Goal: Task Accomplishment & Management: Use online tool/utility

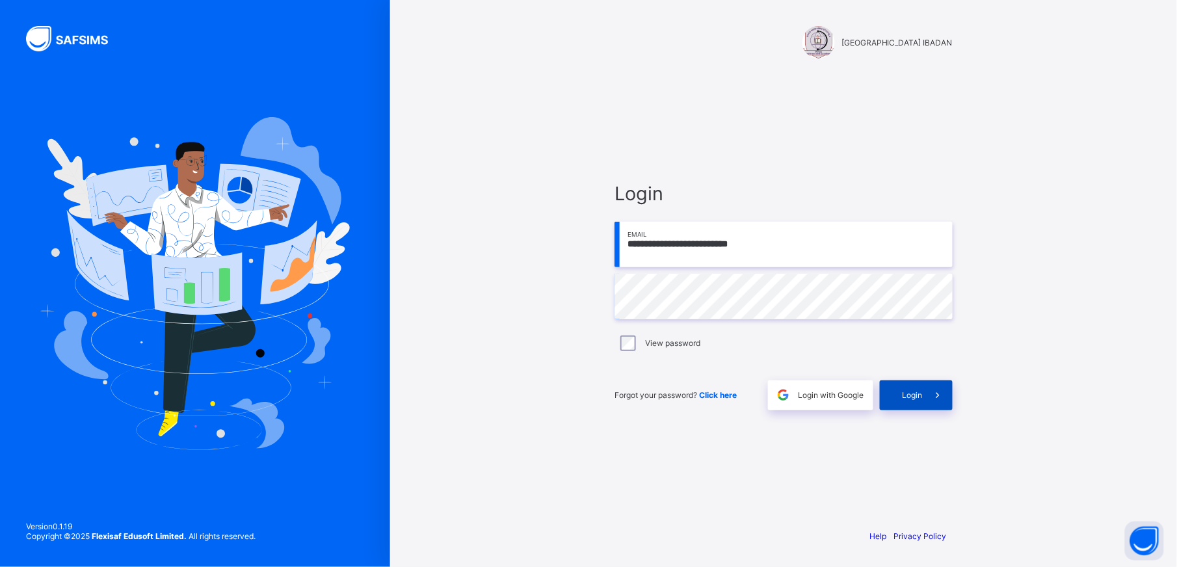
click at [911, 394] on span "Login" at bounding box center [913, 395] width 20 height 10
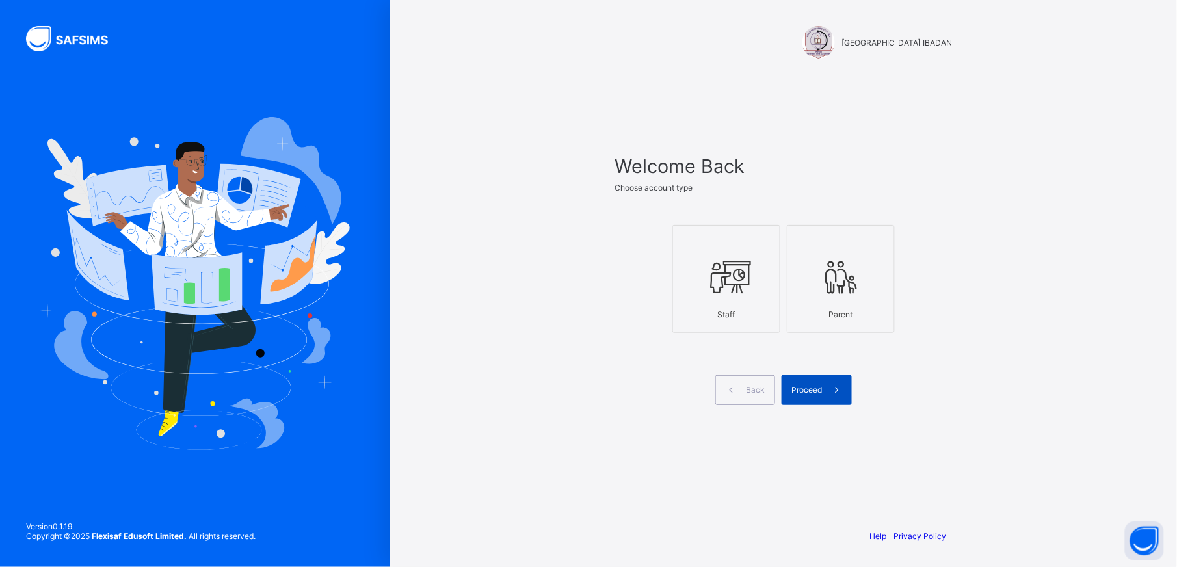
click at [813, 390] on span "Proceed" at bounding box center [807, 390] width 31 height 10
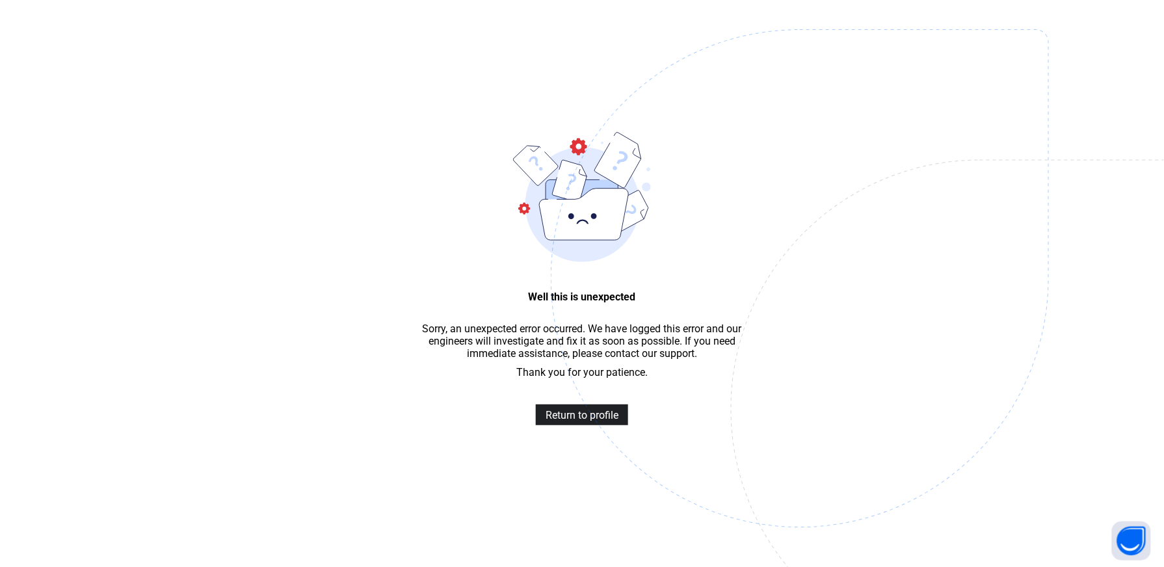
click at [591, 421] on span "Return to profile" at bounding box center [582, 415] width 73 height 12
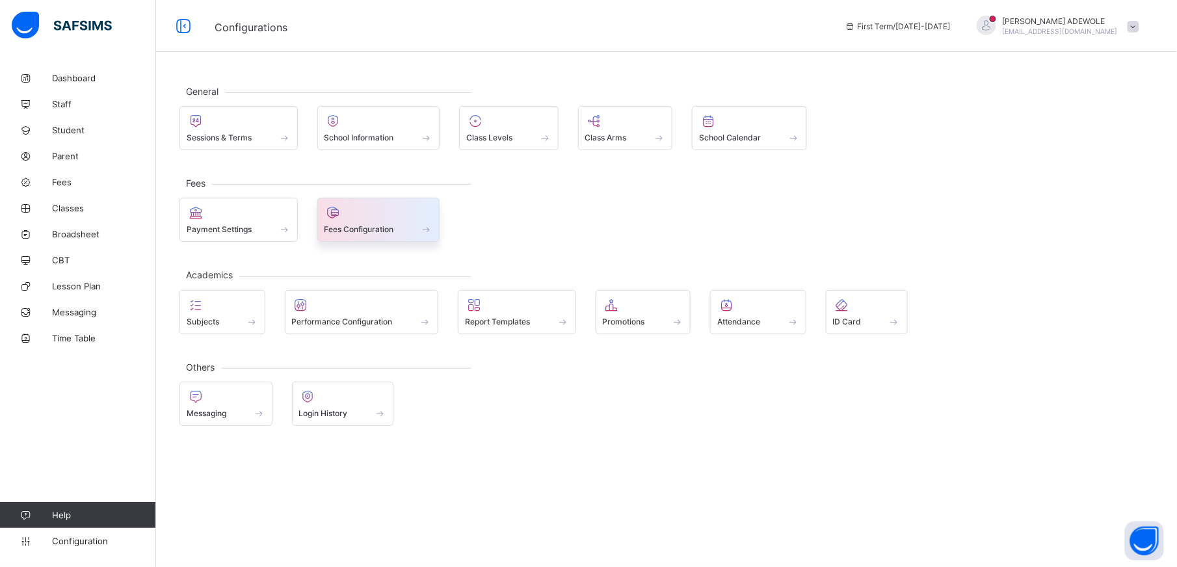
click at [422, 234] on span at bounding box center [426, 229] width 13 height 11
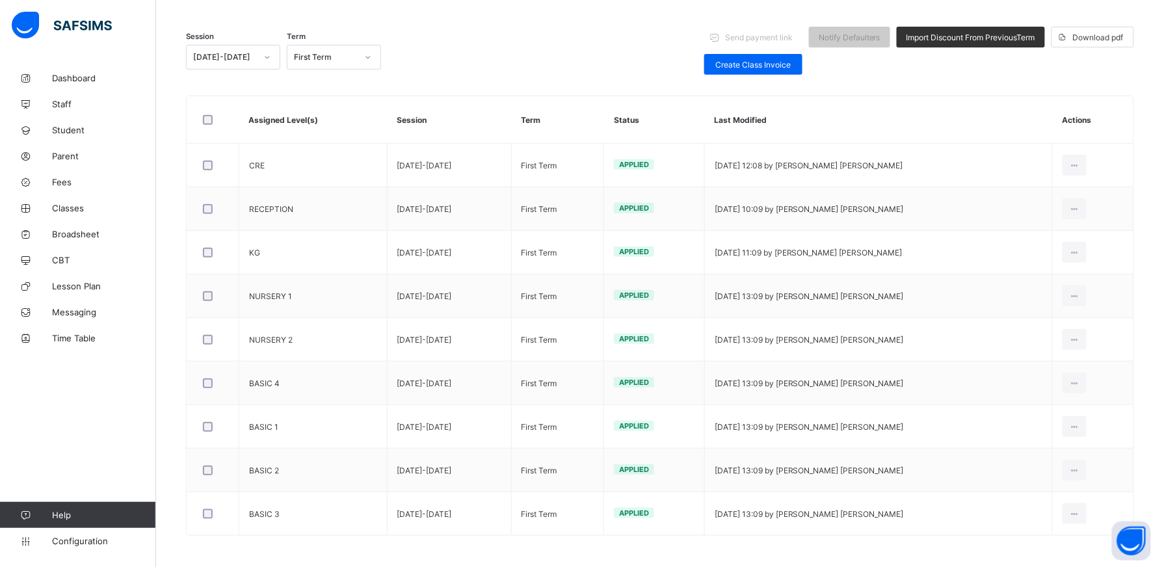
scroll to position [165, 0]
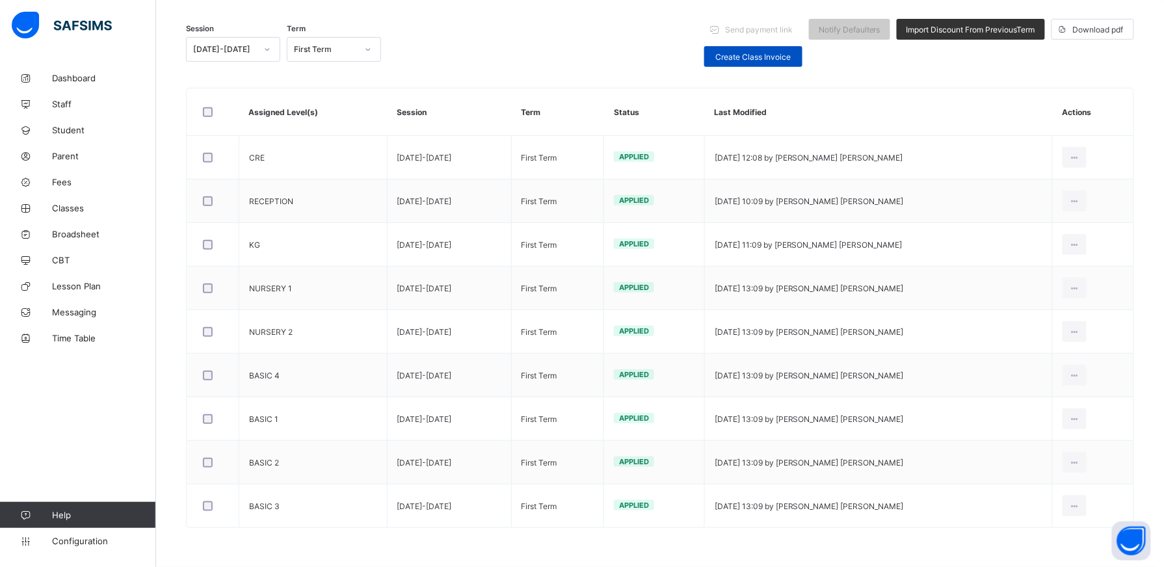
click at [758, 52] on span "Create Class Invoice" at bounding box center [753, 57] width 79 height 10
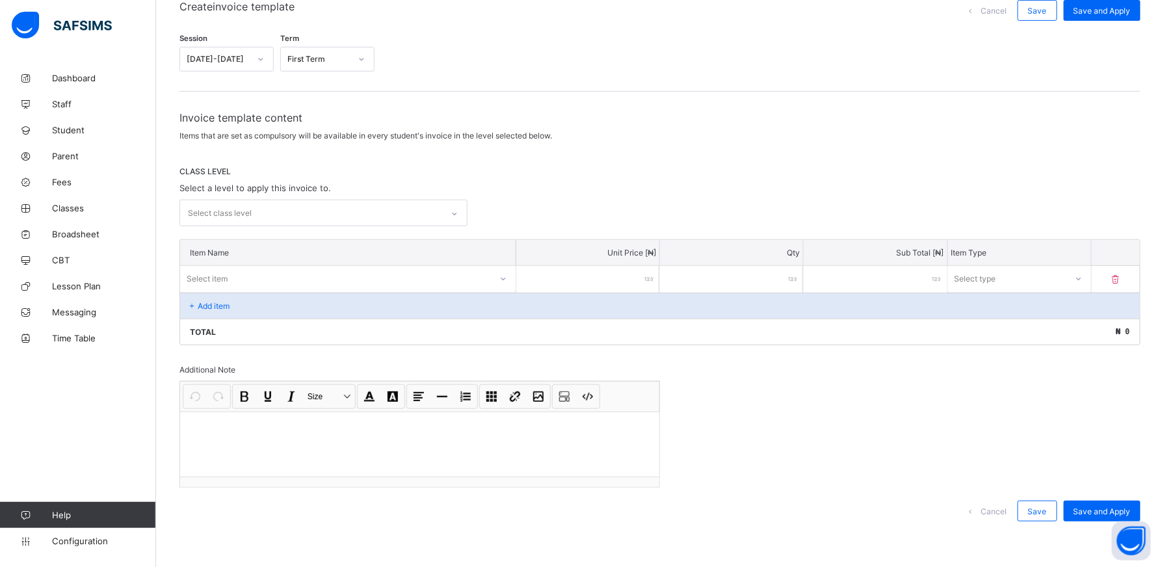
scroll to position [118, 0]
